Goal: Communication & Community: Answer question/provide support

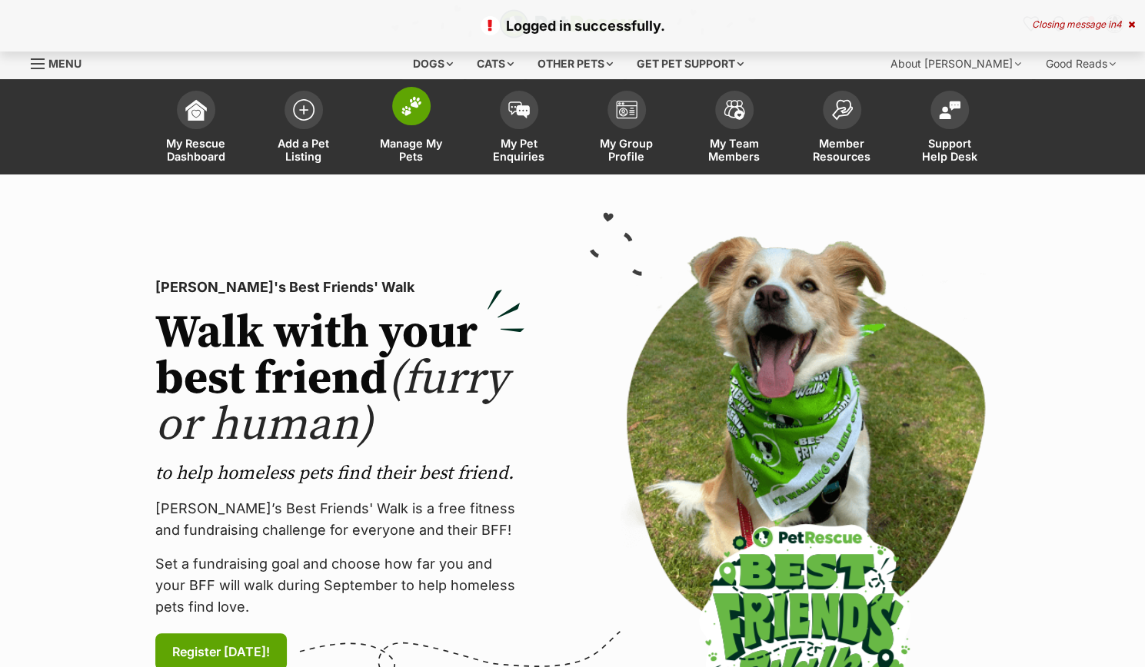
click at [427, 114] on span at bounding box center [411, 106] width 38 height 38
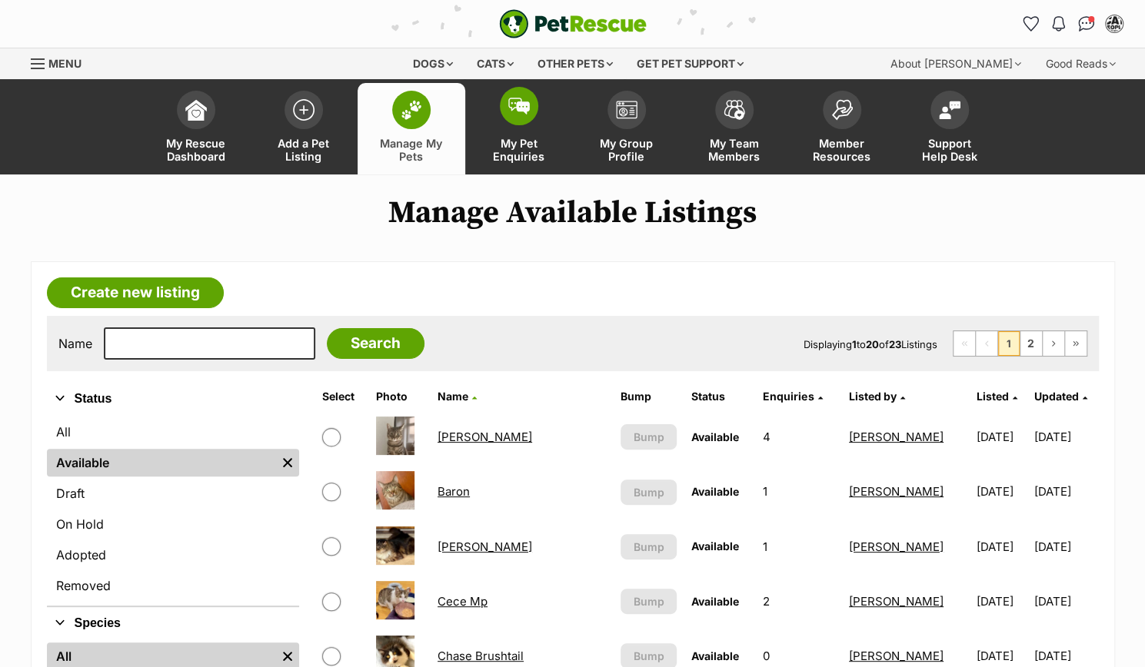
click at [529, 135] on link "My Pet Enquiries" at bounding box center [519, 128] width 108 height 91
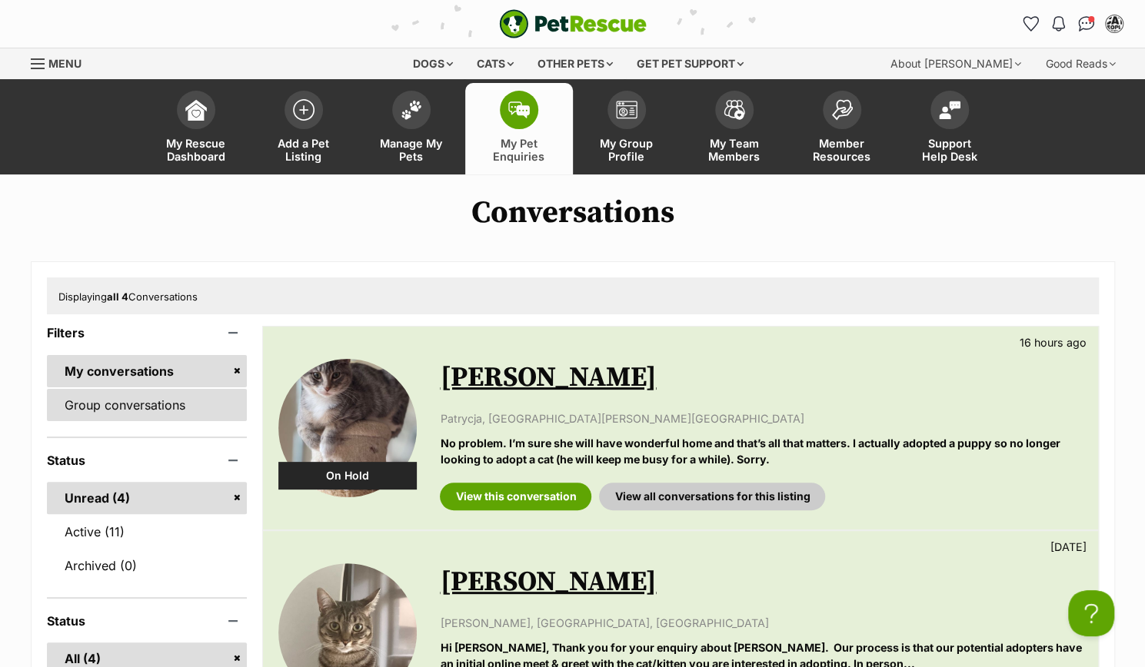
click at [166, 417] on link "Group conversations" at bounding box center [147, 405] width 201 height 32
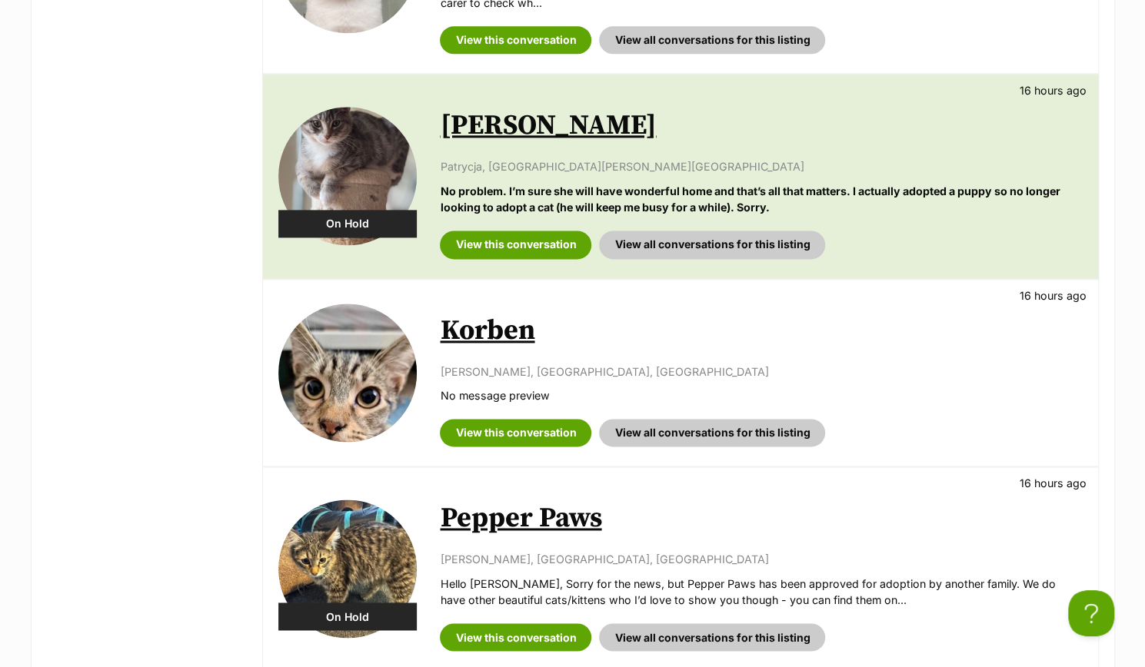
scroll to position [1101, 0]
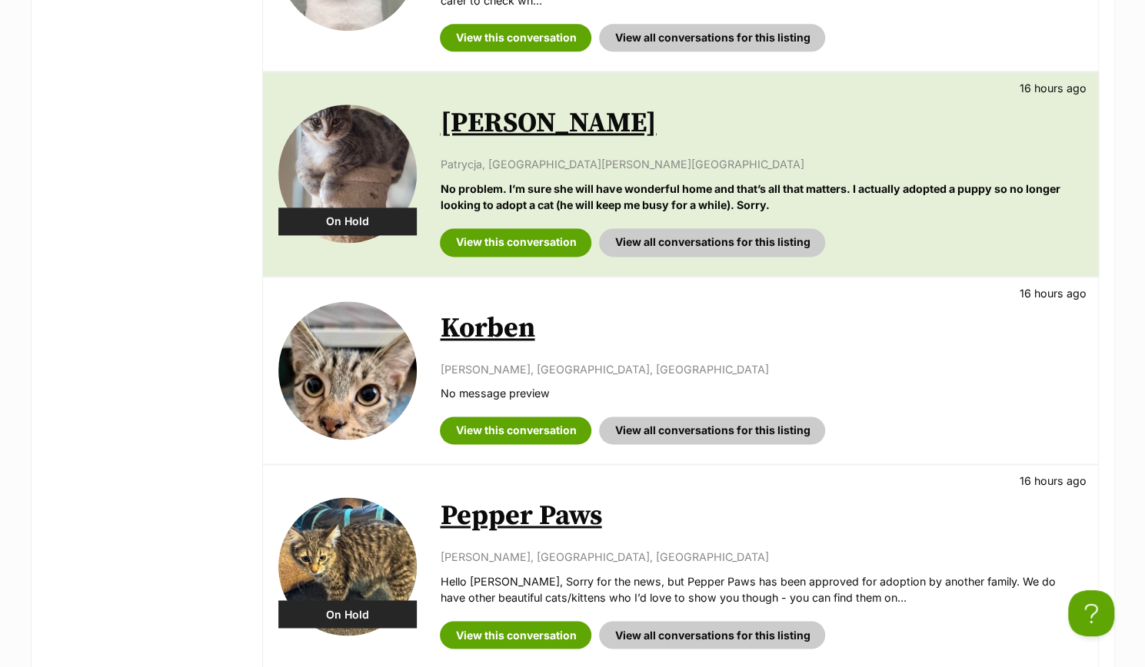
click at [490, 321] on link "Korben" at bounding box center [487, 328] width 95 height 35
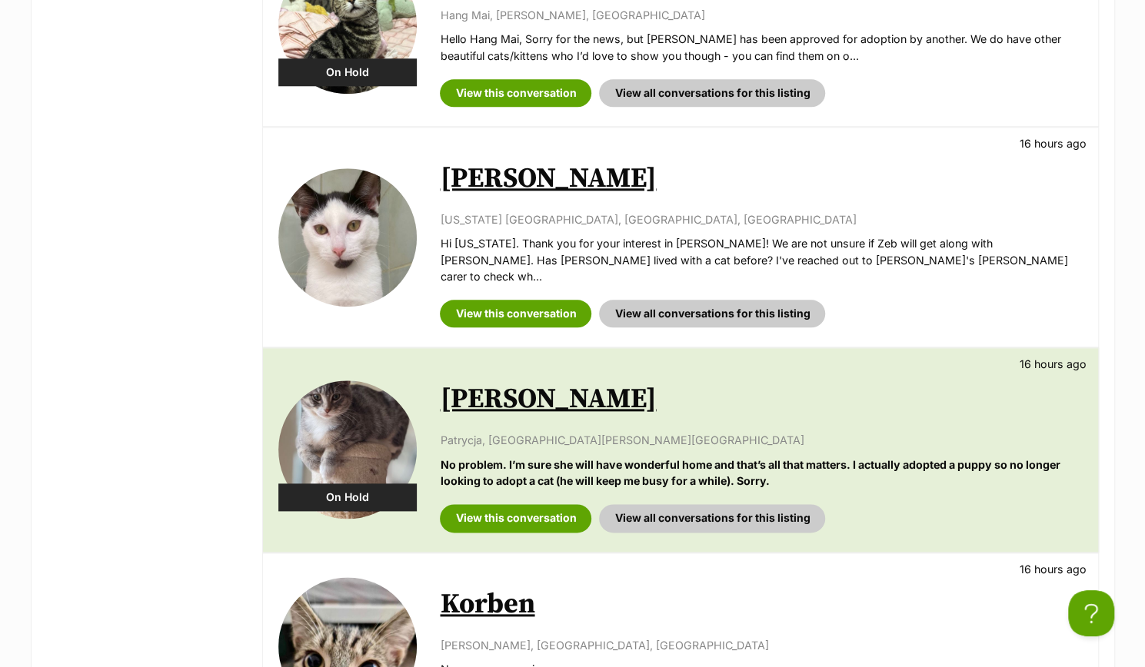
scroll to position [818, 0]
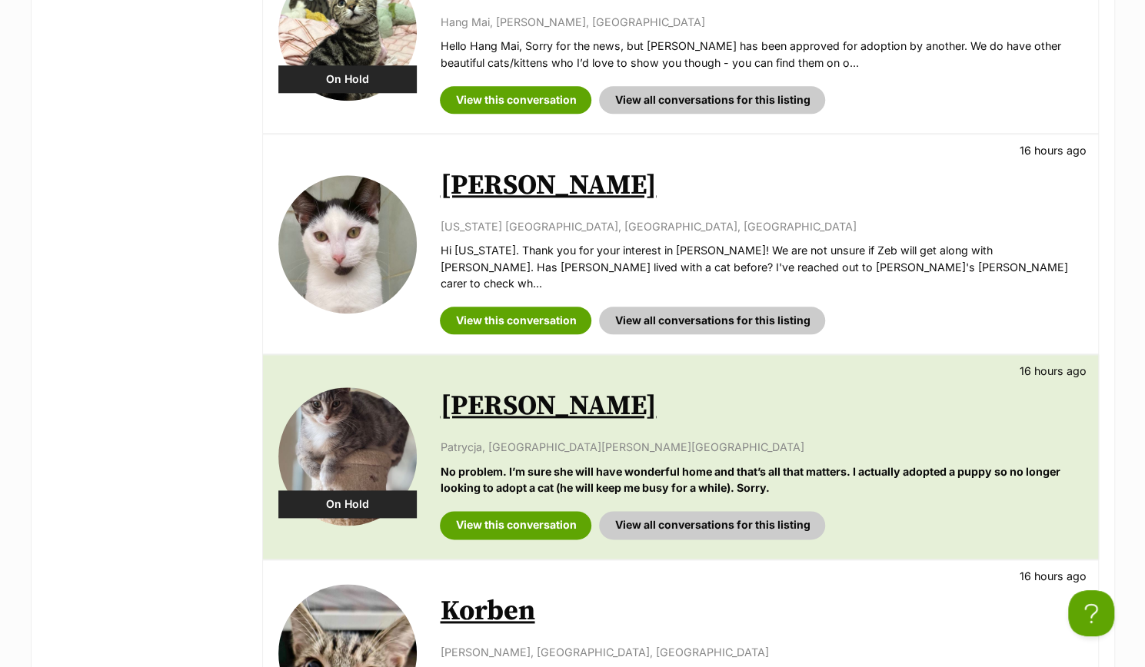
click at [507, 181] on link "[PERSON_NAME]" at bounding box center [548, 185] width 216 height 35
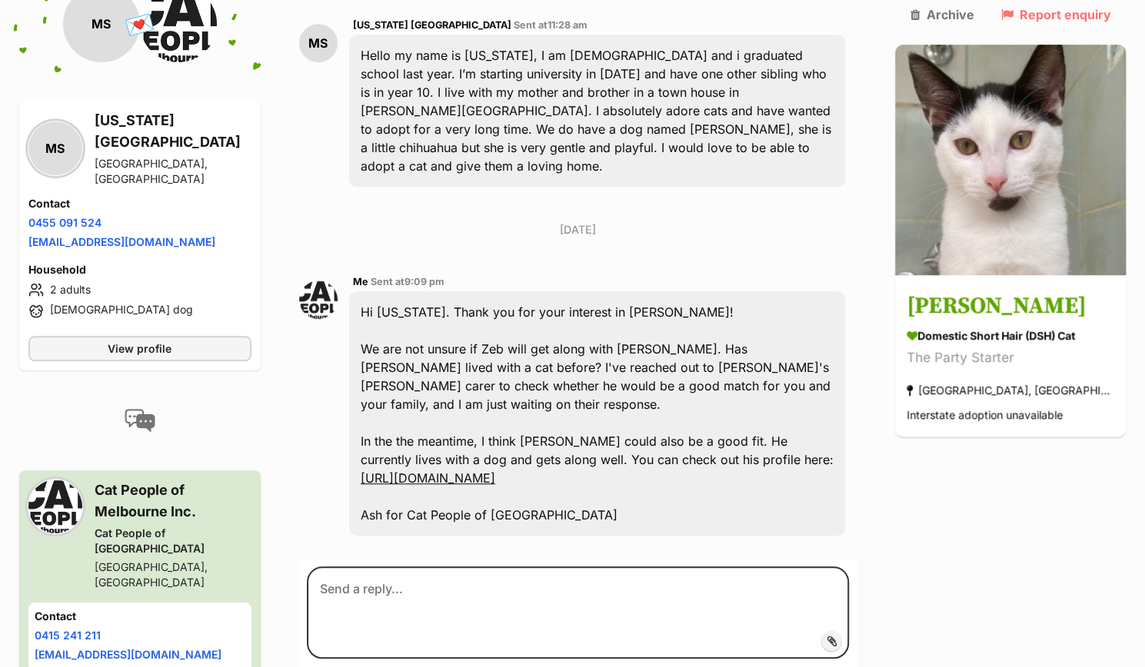
scroll to position [459, 0]
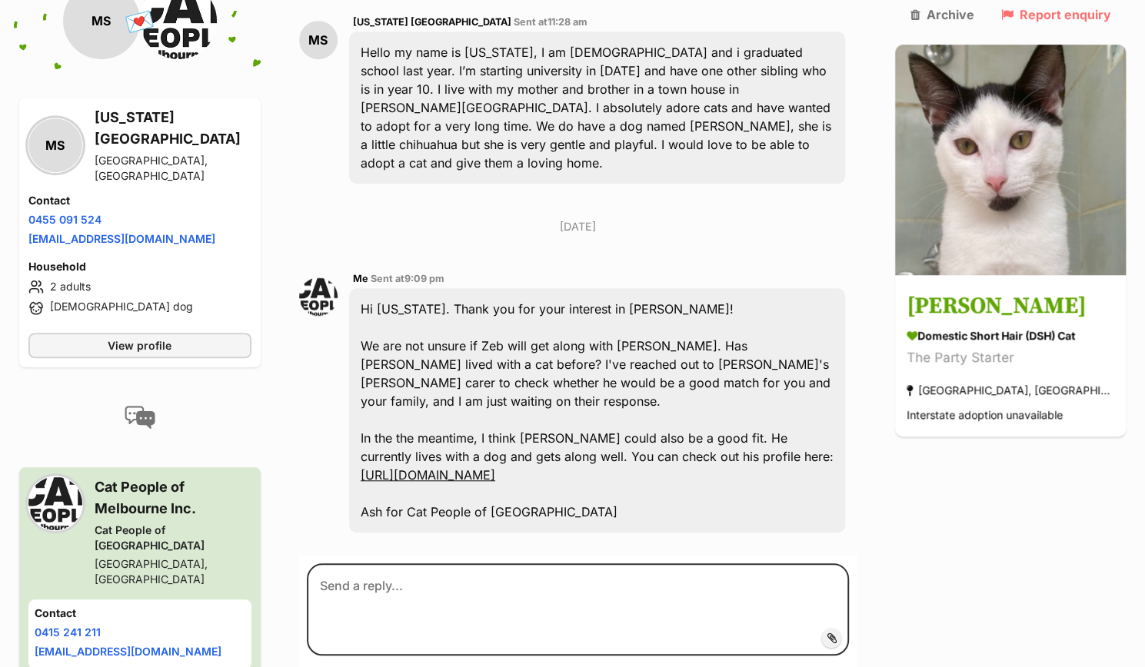
click at [507, 181] on div "[DATE] MS [US_STATE] [GEOGRAPHIC_DATA] Sent at 11:28 am Hello my name is [US_ST…" at bounding box center [578, 253] width 558 height 583
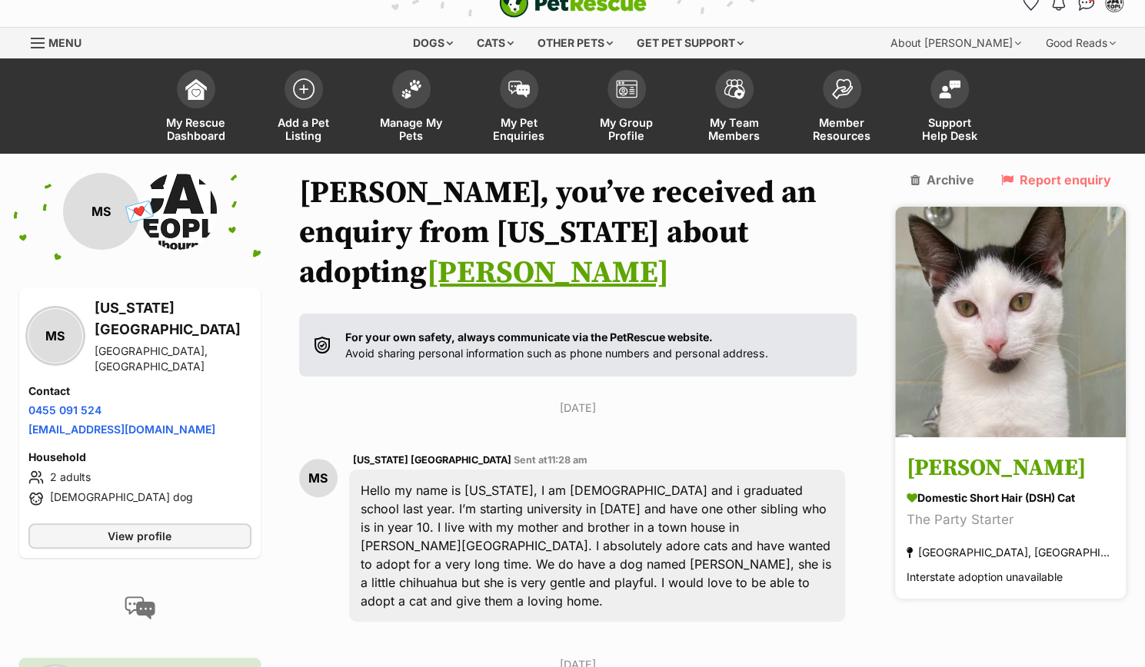
scroll to position [0, 0]
